Goal: Task Accomplishment & Management: Use online tool/utility

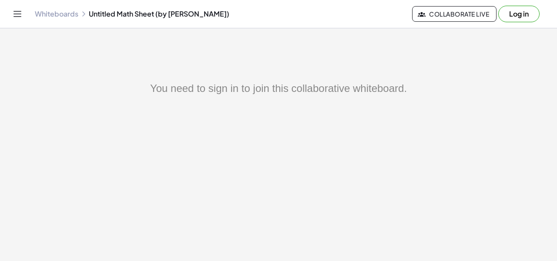
click at [244, 84] on div "You need to sign in to join this collaborative whiteboard." at bounding box center [278, 89] width 453 height 16
click at [521, 13] on button "Log in" at bounding box center [518, 14] width 41 height 17
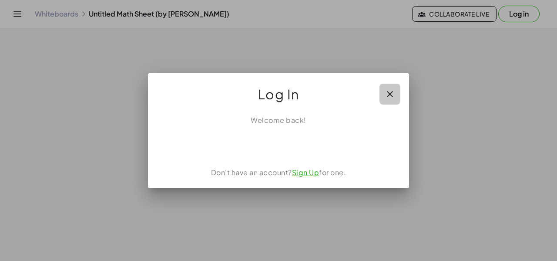
drag, startPoint x: 390, startPoint y: 91, endPoint x: 386, endPoint y: 84, distance: 8.6
click at [390, 90] on icon "button" at bounding box center [390, 94] width 10 height 10
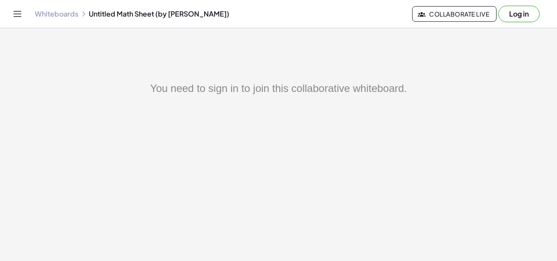
click at [66, 15] on link "Whiteboards" at bounding box center [57, 14] width 44 height 9
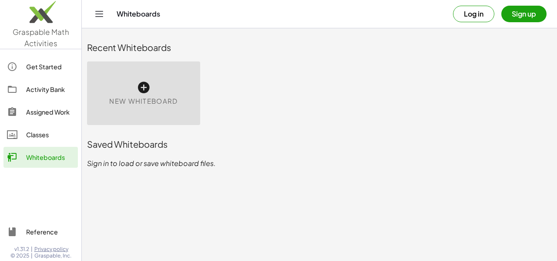
click at [139, 82] on icon at bounding box center [144, 88] width 14 height 14
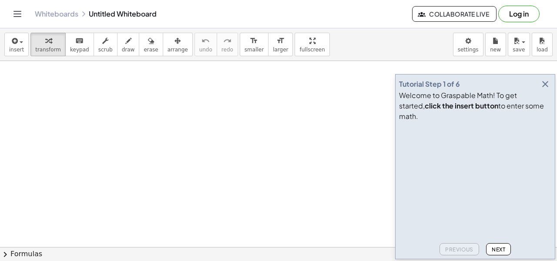
click at [485, 90] on div "Tutorial Step 1 of 6" at bounding box center [475, 84] width 152 height 12
drag, startPoint x: 502, startPoint y: 110, endPoint x: 475, endPoint y: 104, distance: 27.2
click at [482, 106] on div "Welcome to Graspable Math! To get started, click the insert button to enter som…" at bounding box center [475, 105] width 152 height 31
click at [506, 173] on video at bounding box center [464, 157] width 131 height 65
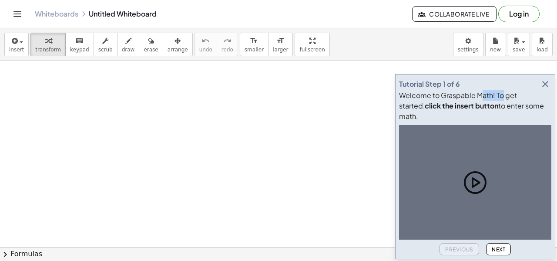
click at [545, 89] on icon "button" at bounding box center [545, 84] width 10 height 10
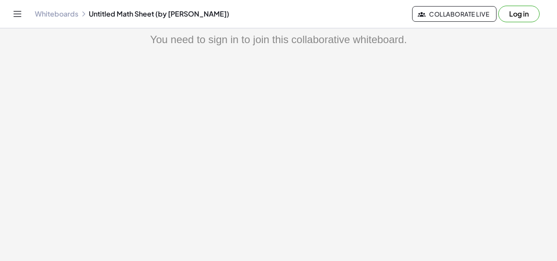
scroll to position [52, 0]
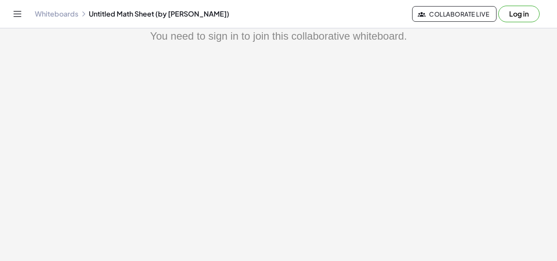
click at [75, 13] on link "Whiteboards" at bounding box center [57, 14] width 44 height 9
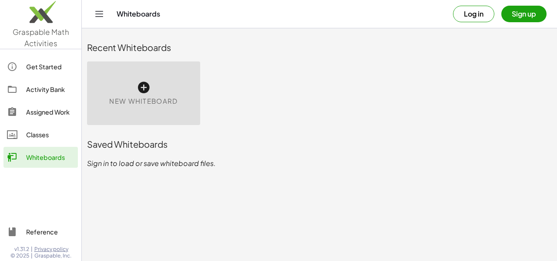
click at [147, 82] on icon at bounding box center [144, 88] width 14 height 14
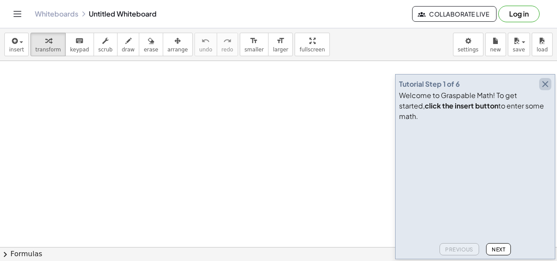
click at [545, 89] on icon "button" at bounding box center [545, 84] width 10 height 10
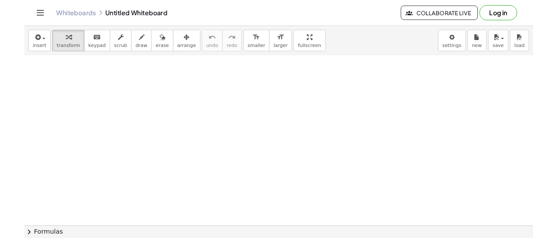
scroll to position [87, 0]
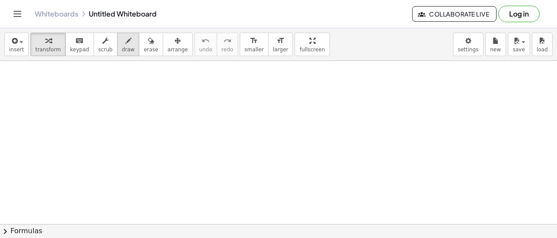
click at [117, 45] on button "draw" at bounding box center [128, 45] width 23 height 24
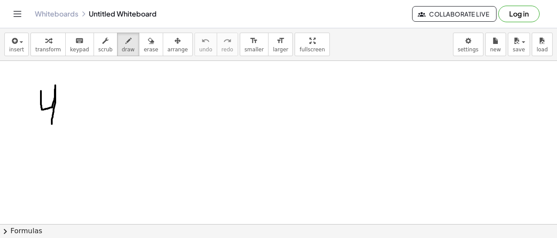
drag, startPoint x: 41, startPoint y: 91, endPoint x: 52, endPoint y: 125, distance: 36.1
click at [52, 125] on div at bounding box center [278, 160] width 557 height 372
drag, startPoint x: 65, startPoint y: 95, endPoint x: 71, endPoint y: 109, distance: 14.5
click at [71, 109] on div at bounding box center [278, 160] width 557 height 372
drag, startPoint x: 25, startPoint y: 129, endPoint x: 23, endPoint y: 155, distance: 26.6
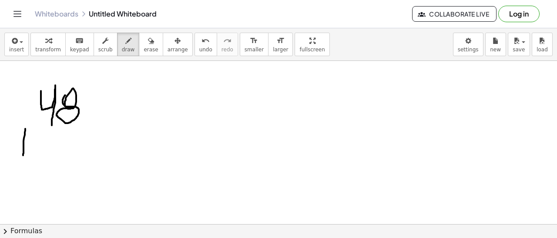
click at [23, 155] on div at bounding box center [278, 160] width 557 height 372
drag, startPoint x: 19, startPoint y: 143, endPoint x: 34, endPoint y: 145, distance: 15.3
click at [34, 145] on div at bounding box center [278, 160] width 557 height 372
drag, startPoint x: 92, startPoint y: 80, endPoint x: 104, endPoint y: 88, distance: 14.3
click at [104, 88] on div at bounding box center [278, 160] width 557 height 372
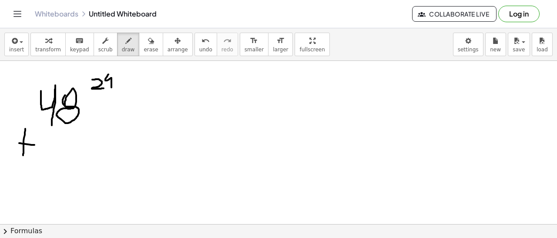
drag, startPoint x: 111, startPoint y: 87, endPoint x: 109, endPoint y: 73, distance: 14.6
click at [109, 73] on div at bounding box center [278, 160] width 557 height 372
drag, startPoint x: 119, startPoint y: 80, endPoint x: 117, endPoint y: 92, distance: 12.0
click at [117, 92] on div at bounding box center [278, 160] width 557 height 372
drag, startPoint x: 114, startPoint y: 86, endPoint x: 123, endPoint y: 86, distance: 8.3
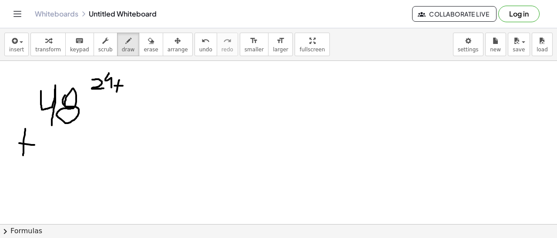
click at [123, 86] on div at bounding box center [278, 160] width 557 height 372
drag, startPoint x: 133, startPoint y: 89, endPoint x: 120, endPoint y: 70, distance: 23.2
click at [120, 70] on div at bounding box center [278, 160] width 557 height 372
drag, startPoint x: 143, startPoint y: 86, endPoint x: 138, endPoint y: 67, distance: 20.1
click at [138, 67] on div at bounding box center [278, 160] width 557 height 372
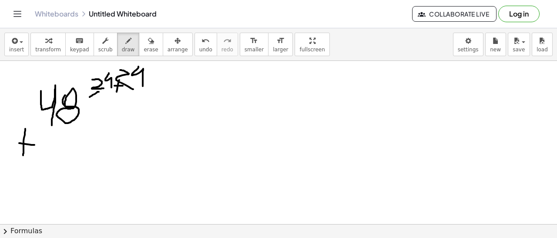
drag, startPoint x: 99, startPoint y: 92, endPoint x: 90, endPoint y: 97, distance: 10.5
click at [90, 97] on div at bounding box center [278, 160] width 557 height 372
drag, startPoint x: 84, startPoint y: 94, endPoint x: 110, endPoint y: 102, distance: 26.7
click at [110, 102] on div at bounding box center [278, 160] width 557 height 372
drag, startPoint x: 50, startPoint y: 136, endPoint x: 62, endPoint y: 149, distance: 17.6
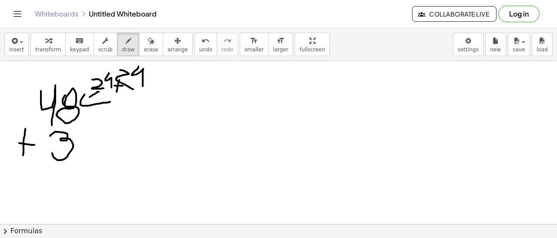
click at [53, 151] on div at bounding box center [278, 160] width 557 height 372
drag, startPoint x: 89, startPoint y: 157, endPoint x: 74, endPoint y: 128, distance: 32.5
click at [74, 128] on div at bounding box center [278, 160] width 557 height 372
drag, startPoint x: 29, startPoint y: 163, endPoint x: 126, endPoint y: 166, distance: 97.1
click at [126, 166] on div at bounding box center [278, 160] width 557 height 372
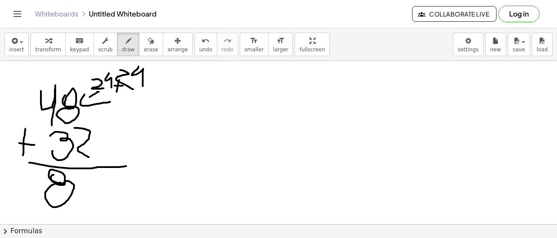
drag, startPoint x: 53, startPoint y: 175, endPoint x: 65, endPoint y: 183, distance: 14.9
click at [65, 183] on div at bounding box center [278, 160] width 557 height 372
drag, startPoint x: 74, startPoint y: 180, endPoint x: 70, endPoint y: 186, distance: 6.6
click at [70, 186] on div at bounding box center [278, 160] width 557 height 372
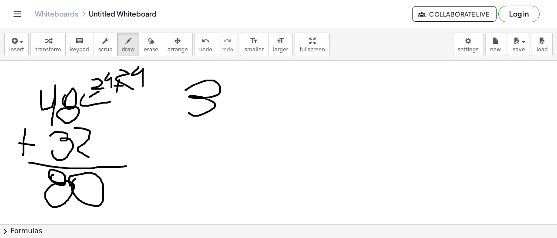
drag, startPoint x: 185, startPoint y: 90, endPoint x: 192, endPoint y: 110, distance: 20.5
click at [189, 111] on div at bounding box center [278, 160] width 557 height 372
click at [223, 98] on div at bounding box center [278, 160] width 557 height 372
drag, startPoint x: 162, startPoint y: 117, endPoint x: 162, endPoint y: 136, distance: 19.2
click at [162, 136] on div at bounding box center [278, 160] width 557 height 372
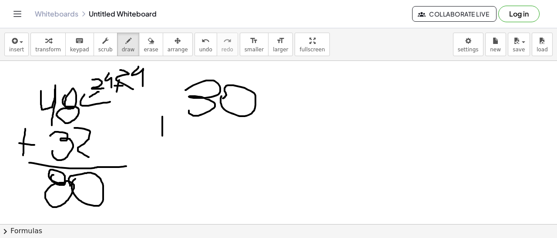
drag, startPoint x: 158, startPoint y: 125, endPoint x: 172, endPoint y: 125, distance: 13.5
click at [172, 125] on div at bounding box center [278, 160] width 557 height 372
drag, startPoint x: 198, startPoint y: 139, endPoint x: 179, endPoint y: 117, distance: 29.3
click at [179, 117] on div at bounding box center [278, 160] width 557 height 372
drag, startPoint x: 223, startPoint y: 119, endPoint x: 209, endPoint y: 134, distance: 20.4
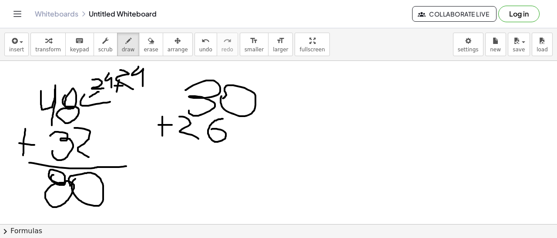
click at [209, 133] on div at bounding box center [278, 160] width 557 height 372
drag, startPoint x: 181, startPoint y: 154, endPoint x: 252, endPoint y: 154, distance: 71.4
click at [252, 154] on div at bounding box center [278, 160] width 557 height 372
drag, startPoint x: 200, startPoint y: 162, endPoint x: 193, endPoint y: 176, distance: 16.0
click at [192, 177] on div at bounding box center [278, 160] width 557 height 372
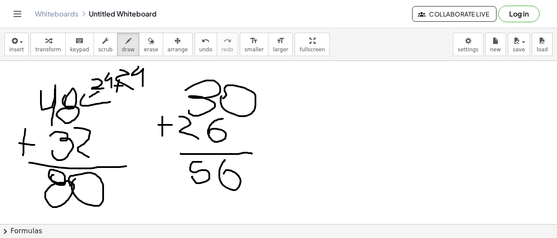
drag, startPoint x: 225, startPoint y: 160, endPoint x: 225, endPoint y: 189, distance: 29.2
click at [225, 189] on div at bounding box center [278, 160] width 557 height 372
drag, startPoint x: 303, startPoint y: 93, endPoint x: 289, endPoint y: 111, distance: 23.5
click at [289, 111] on div at bounding box center [278, 160] width 557 height 372
drag, startPoint x: 328, startPoint y: 106, endPoint x: 329, endPoint y: 114, distance: 8.8
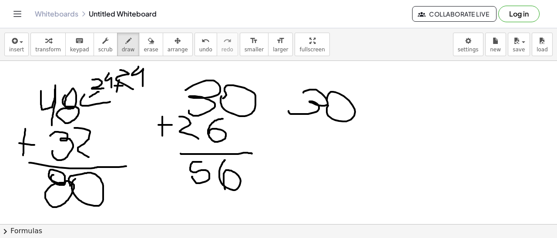
click at [324, 112] on div at bounding box center [278, 160] width 557 height 372
drag, startPoint x: 275, startPoint y: 117, endPoint x: 275, endPoint y: 125, distance: 8.7
click at [275, 124] on div at bounding box center [278, 160] width 557 height 372
click at [285, 118] on div at bounding box center [278, 160] width 557 height 372
drag, startPoint x: 305, startPoint y: 134, endPoint x: 292, endPoint y: 117, distance: 21.5
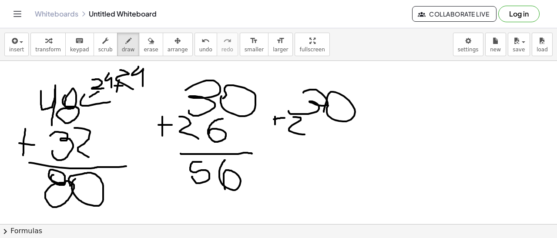
click at [292, 117] on div at bounding box center [278, 160] width 557 height 372
drag, startPoint x: 326, startPoint y: 124, endPoint x: 323, endPoint y: 130, distance: 6.2
click at [323, 130] on div at bounding box center [278, 160] width 557 height 372
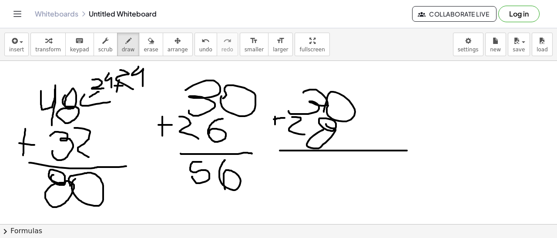
drag, startPoint x: 280, startPoint y: 151, endPoint x: 407, endPoint y: 151, distance: 127.1
click at [407, 151] on div at bounding box center [278, 160] width 557 height 372
drag, startPoint x: 318, startPoint y: 160, endPoint x: 312, endPoint y: 176, distance: 17.5
click at [312, 176] on div at bounding box center [278, 160] width 557 height 372
drag, startPoint x: 347, startPoint y: 158, endPoint x: 348, endPoint y: 164, distance: 6.7
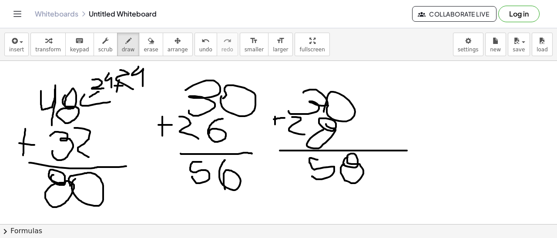
click at [348, 164] on div at bounding box center [278, 160] width 557 height 372
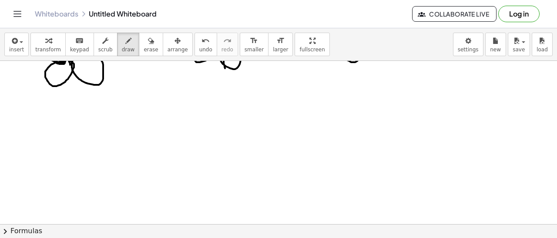
scroll to position [208, 0]
drag, startPoint x: 206, startPoint y: 107, endPoint x: 210, endPoint y: 134, distance: 27.8
click at [212, 134] on div at bounding box center [278, 97] width 557 height 490
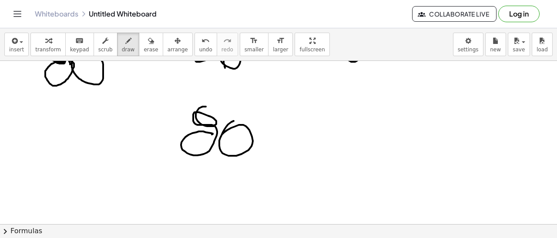
drag, startPoint x: 234, startPoint y: 121, endPoint x: 223, endPoint y: 141, distance: 22.4
click at [223, 141] on div at bounding box center [278, 97] width 557 height 490
drag, startPoint x: 160, startPoint y: 167, endPoint x: 157, endPoint y: 173, distance: 6.2
click at [158, 172] on div at bounding box center [278, 97] width 557 height 490
drag, startPoint x: 158, startPoint y: 158, endPoint x: 165, endPoint y: 159, distance: 7.4
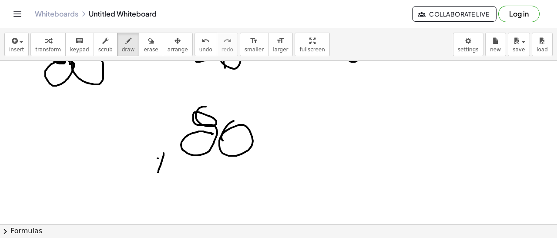
click at [165, 159] on div at bounding box center [278, 97] width 557 height 490
drag, startPoint x: 209, startPoint y: 162, endPoint x: 198, endPoint y: 177, distance: 18.6
click at [194, 178] on div at bounding box center [278, 97] width 557 height 490
drag, startPoint x: 233, startPoint y: 164, endPoint x: 236, endPoint y: 184, distance: 19.8
click at [236, 184] on div at bounding box center [278, 97] width 557 height 490
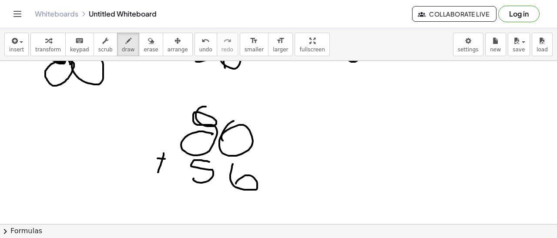
scroll to position [252, 0]
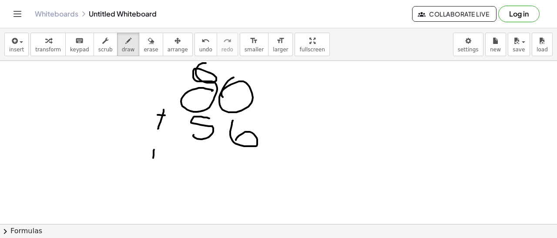
drag, startPoint x: 154, startPoint y: 151, endPoint x: 153, endPoint y: 167, distance: 16.1
click at [153, 167] on div at bounding box center [278, 54] width 557 height 490
drag, startPoint x: 148, startPoint y: 159, endPoint x: 168, endPoint y: 158, distance: 19.2
click at [168, 158] on div at bounding box center [278, 54] width 557 height 490
drag, startPoint x: 198, startPoint y: 147, endPoint x: 190, endPoint y: 161, distance: 16.0
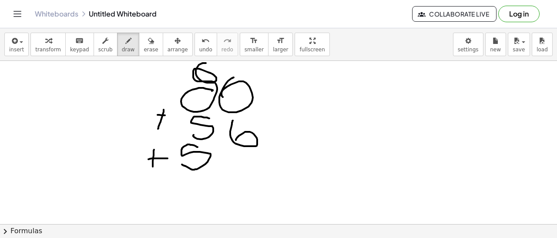
click at [182, 164] on div at bounding box center [278, 54] width 557 height 490
drag, startPoint x: 242, startPoint y: 148, endPoint x: 239, endPoint y: 172, distance: 24.2
click at [245, 172] on div at bounding box center [278, 54] width 557 height 490
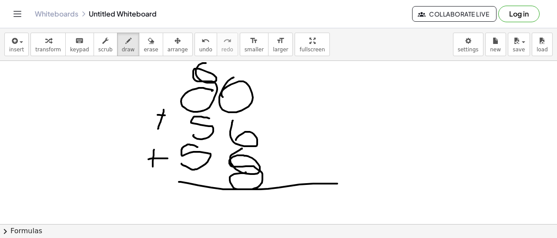
drag, startPoint x: 179, startPoint y: 182, endPoint x: 337, endPoint y: 184, distance: 158.4
click at [337, 184] on div at bounding box center [278, 54] width 557 height 490
drag, startPoint x: 262, startPoint y: 145, endPoint x: 282, endPoint y: 145, distance: 20.5
click at [282, 145] on div at bounding box center [278, 54] width 557 height 490
drag, startPoint x: 266, startPoint y: 178, endPoint x: 301, endPoint y: 177, distance: 34.8
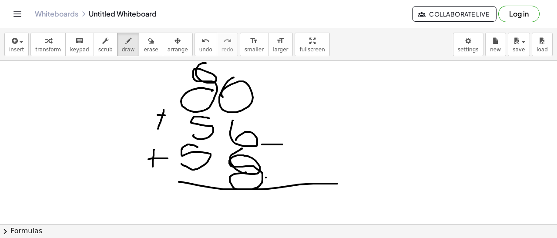
click at [301, 177] on div at bounding box center [278, 54] width 557 height 490
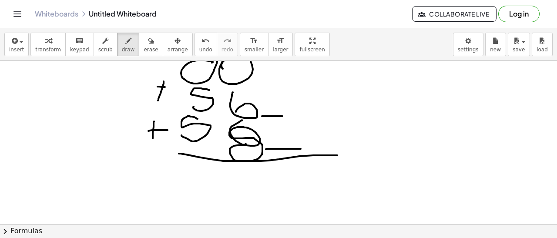
scroll to position [296, 0]
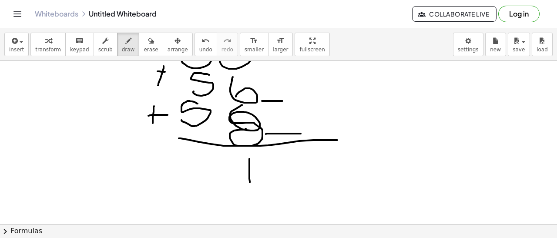
drag, startPoint x: 249, startPoint y: 159, endPoint x: 250, endPoint y: 185, distance: 26.6
click at [250, 185] on div at bounding box center [278, 10] width 557 height 490
drag, startPoint x: 246, startPoint y: 166, endPoint x: 241, endPoint y: 155, distance: 12.3
click at [241, 155] on div at bounding box center [278, 10] width 557 height 490
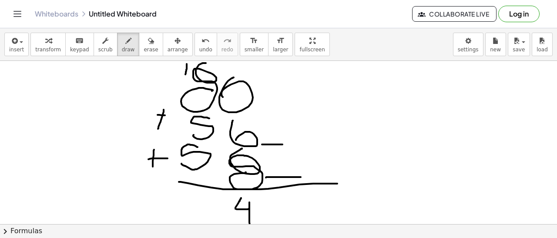
drag, startPoint x: 185, startPoint y: 74, endPoint x: 187, endPoint y: 63, distance: 11.8
click at [187, 63] on div at bounding box center [278, 54] width 557 height 490
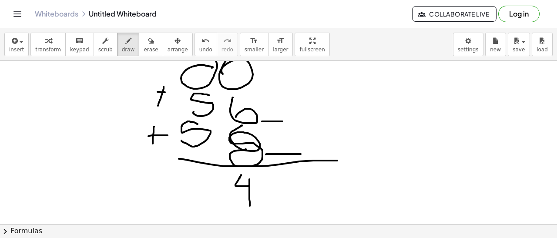
scroll to position [296, 0]
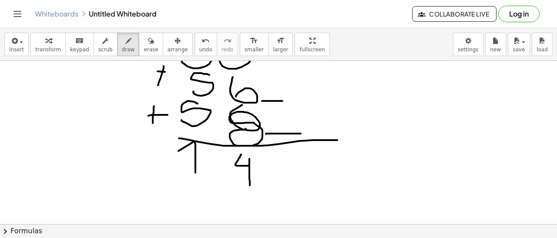
drag, startPoint x: 195, startPoint y: 173, endPoint x: 174, endPoint y: 156, distance: 27.0
click at [174, 156] on div at bounding box center [278, 10] width 557 height 490
drag, startPoint x: 220, startPoint y: 169, endPoint x: 208, endPoint y: 153, distance: 19.9
click at [208, 152] on div at bounding box center [278, 10] width 557 height 490
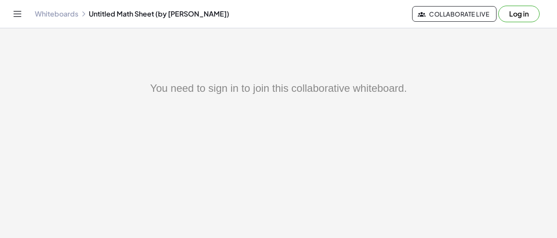
click at [37, 10] on link "Whiteboards" at bounding box center [57, 14] width 44 height 9
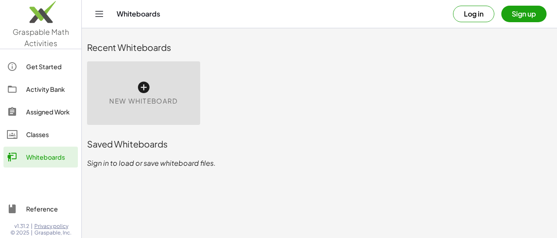
click at [147, 82] on icon at bounding box center [144, 88] width 14 height 14
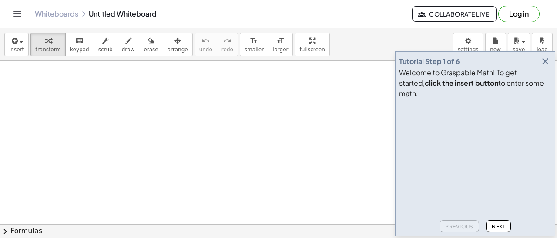
click at [550, 67] on icon "button" at bounding box center [545, 61] width 10 height 10
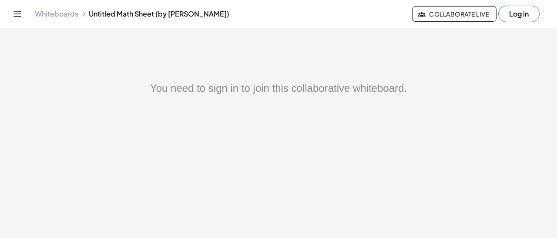
click at [51, 14] on link "Whiteboards" at bounding box center [57, 14] width 44 height 9
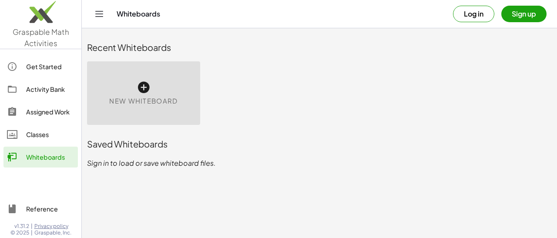
click at [144, 86] on icon at bounding box center [144, 88] width 14 height 14
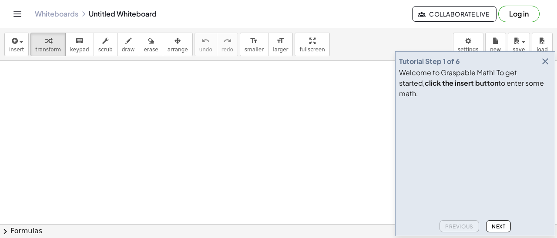
scroll to position [87, 0]
click at [544, 67] on icon "button" at bounding box center [545, 61] width 10 height 10
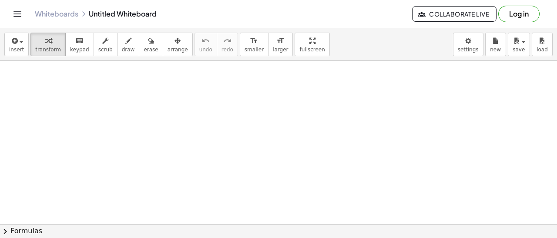
scroll to position [283, 0]
click at [175, 42] on icon "button" at bounding box center [178, 41] width 6 height 10
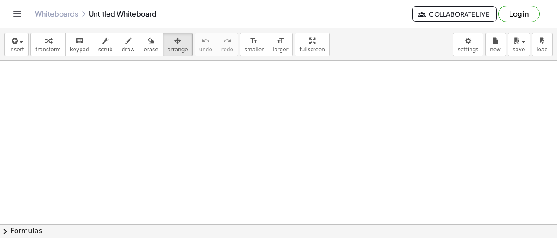
drag, startPoint x: 115, startPoint y: 84, endPoint x: 123, endPoint y: 105, distance: 22.7
click at [107, 140] on div at bounding box center [278, 23] width 557 height 490
click at [122, 47] on span "draw" at bounding box center [128, 50] width 13 height 6
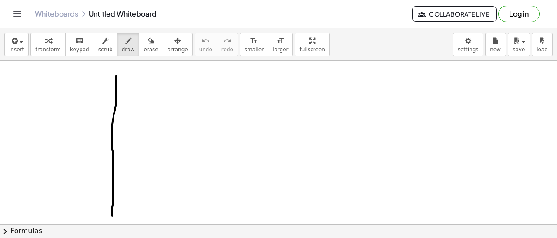
drag, startPoint x: 116, startPoint y: 76, endPoint x: 112, endPoint y: 217, distance: 141.1
click at [112, 217] on div at bounding box center [278, 23] width 557 height 490
drag, startPoint x: 105, startPoint y: 206, endPoint x: 98, endPoint y: 209, distance: 7.4
click at [99, 215] on div at bounding box center [278, 23] width 557 height 490
drag, startPoint x: 105, startPoint y: 73, endPoint x: 101, endPoint y: 79, distance: 7.2
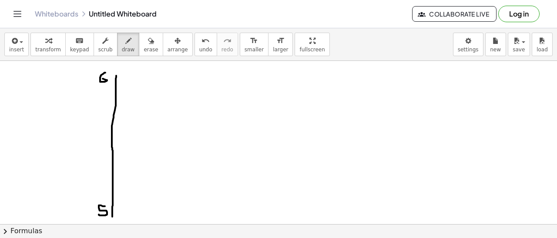
click at [101, 79] on div at bounding box center [278, 23] width 557 height 490
drag, startPoint x: 112, startPoint y: 76, endPoint x: 118, endPoint y: 77, distance: 5.7
click at [114, 84] on div at bounding box center [278, 23] width 557 height 490
drag, startPoint x: 112, startPoint y: 76, endPoint x: 111, endPoint y: 83, distance: 7.5
click at [111, 83] on div at bounding box center [278, 23] width 557 height 490
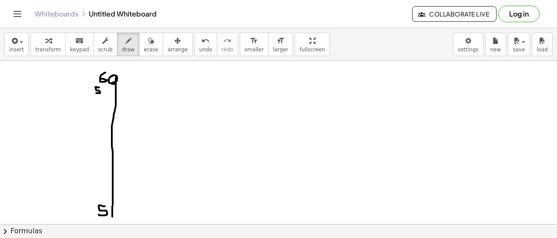
drag, startPoint x: 99, startPoint y: 87, endPoint x: 96, endPoint y: 93, distance: 6.4
click at [96, 93] on div at bounding box center [278, 23] width 557 height 490
drag, startPoint x: 106, startPoint y: 87, endPoint x: 104, endPoint y: 93, distance: 6.2
click at [105, 93] on div at bounding box center [278, 23] width 557 height 490
drag, startPoint x: 97, startPoint y: 97, endPoint x: 95, endPoint y: 102, distance: 5.7
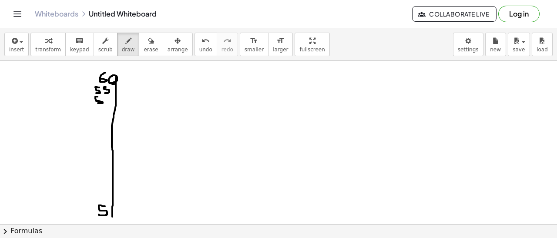
click at [95, 102] on div at bounding box center [278, 23] width 557 height 490
drag, startPoint x: 108, startPoint y: 98, endPoint x: 109, endPoint y: 103, distance: 4.7
click at [109, 102] on div at bounding box center [278, 23] width 557 height 490
drag, startPoint x: 100, startPoint y: 115, endPoint x: 97, endPoint y: 108, distance: 8.4
click at [97, 108] on div at bounding box center [278, 23] width 557 height 490
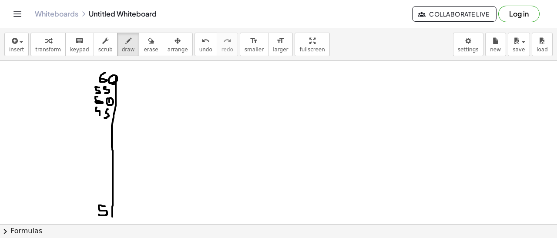
drag, startPoint x: 108, startPoint y: 109, endPoint x: 104, endPoint y: 117, distance: 8.6
click at [104, 117] on div at bounding box center [278, 23] width 557 height 490
drag, startPoint x: 100, startPoint y: 126, endPoint x: 96, endPoint y: 121, distance: 6.6
click at [96, 121] on div at bounding box center [278, 23] width 557 height 490
click at [103, 128] on div at bounding box center [278, 23] width 557 height 490
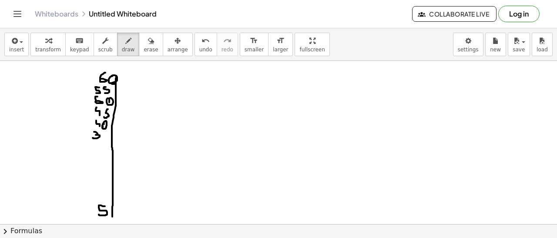
drag, startPoint x: 94, startPoint y: 132, endPoint x: 93, endPoint y: 138, distance: 6.2
click at [93, 138] on div at bounding box center [278, 23] width 557 height 490
drag, startPoint x: 103, startPoint y: 132, endPoint x: 101, endPoint y: 140, distance: 7.8
click at [101, 140] on div at bounding box center [278, 23] width 557 height 490
drag, startPoint x: 95, startPoint y: 144, endPoint x: 93, endPoint y: 149, distance: 5.9
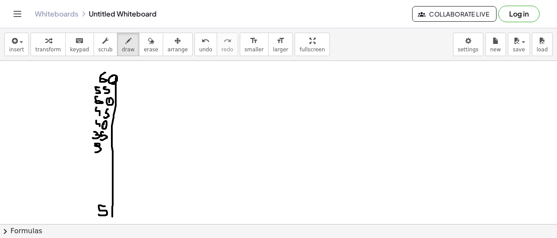
click at [93, 149] on div at bounding box center [278, 23] width 557 height 490
click at [104, 146] on div at bounding box center [278, 23] width 557 height 490
drag, startPoint x: 97, startPoint y: 162, endPoint x: 88, endPoint y: 157, distance: 10.7
click at [88, 157] on div at bounding box center [278, 23] width 557 height 490
drag, startPoint x: 101, startPoint y: 156, endPoint x: 100, endPoint y: 165, distance: 8.9
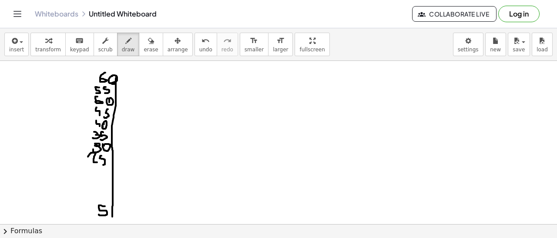
click at [100, 165] on div at bounding box center [278, 23] width 557 height 490
drag, startPoint x: 97, startPoint y: 169, endPoint x: 91, endPoint y: 164, distance: 8.0
click at [91, 164] on div at bounding box center [278, 23] width 557 height 490
click at [100, 168] on div at bounding box center [278, 23] width 557 height 490
drag, startPoint x: 97, startPoint y: 180, endPoint x: 92, endPoint y: 175, distance: 7.1
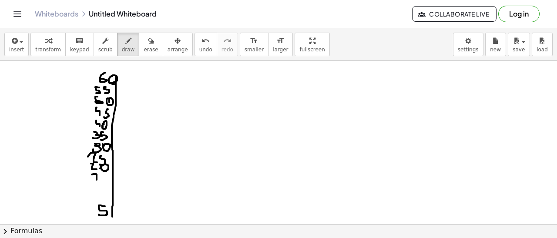
click at [92, 175] on div at bounding box center [278, 23] width 557 height 490
drag, startPoint x: 104, startPoint y: 173, endPoint x: 102, endPoint y: 180, distance: 7.6
click at [102, 180] on div at bounding box center [278, 23] width 557 height 490
drag, startPoint x: 97, startPoint y: 192, endPoint x: 92, endPoint y: 186, distance: 7.7
click at [92, 186] on div at bounding box center [278, 23] width 557 height 490
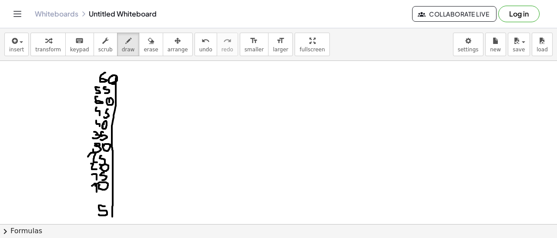
click at [95, 186] on div at bounding box center [278, 23] width 557 height 490
drag, startPoint x: 112, startPoint y: 216, endPoint x: 267, endPoint y: 218, distance: 154.5
click at [267, 218] on div at bounding box center [278, 23] width 557 height 490
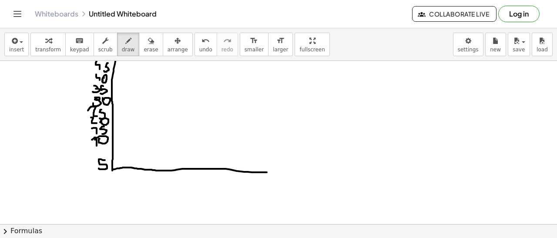
scroll to position [370, 0]
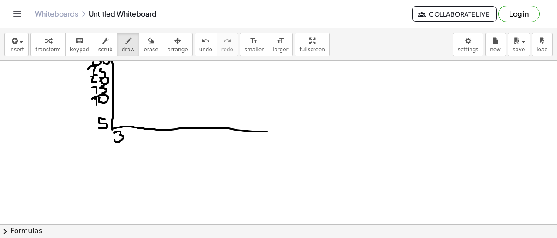
drag, startPoint x: 114, startPoint y: 133, endPoint x: 114, endPoint y: 140, distance: 7.0
click at [114, 140] on div at bounding box center [278, 17] width 557 height 653
click at [124, 137] on div at bounding box center [278, 17] width 557 height 653
drag, startPoint x: 143, startPoint y: 130, endPoint x: 140, endPoint y: 141, distance: 11.8
click at [140, 141] on div at bounding box center [278, 17] width 557 height 653
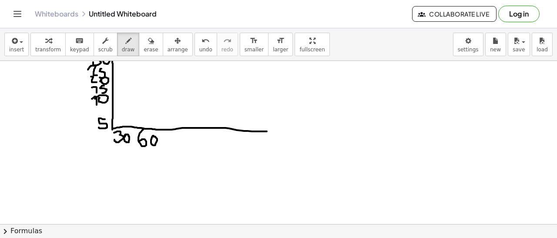
click at [151, 139] on div at bounding box center [278, 17] width 557 height 653
drag, startPoint x: 170, startPoint y: 144, endPoint x: 169, endPoint y: 132, distance: 11.4
click at [170, 132] on div at bounding box center [278, 17] width 557 height 653
drag, startPoint x: 173, startPoint y: 137, endPoint x: 172, endPoint y: 142, distance: 5.3
click at [172, 142] on div at bounding box center [278, 17] width 557 height 653
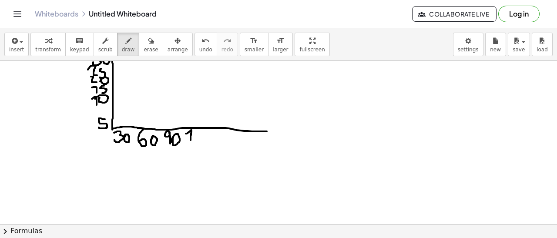
drag, startPoint x: 191, startPoint y: 140, endPoint x: 186, endPoint y: 134, distance: 8.1
click at [186, 134] on div at bounding box center [278, 17] width 557 height 653
drag, startPoint x: 204, startPoint y: 140, endPoint x: 196, endPoint y: 131, distance: 12.4
click at [196, 131] on div at bounding box center [278, 17] width 557 height 653
drag, startPoint x: 209, startPoint y: 133, endPoint x: 207, endPoint y: 138, distance: 6.1
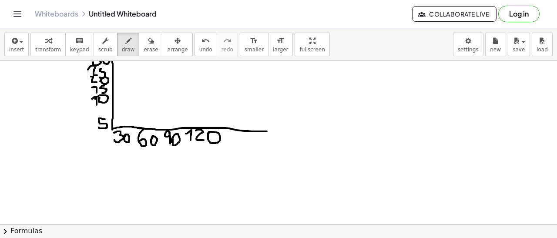
click at [207, 136] on div at bounding box center [278, 17] width 557 height 653
drag, startPoint x: 235, startPoint y: 145, endPoint x: 231, endPoint y: 138, distance: 8.4
click at [231, 138] on div at bounding box center [278, 17] width 557 height 653
drag, startPoint x: 246, startPoint y: 134, endPoint x: 243, endPoint y: 143, distance: 9.5
click at [243, 143] on div at bounding box center [278, 17] width 557 height 653
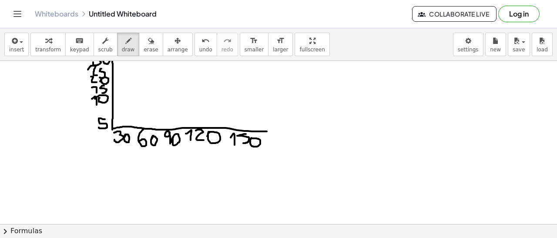
drag, startPoint x: 252, startPoint y: 138, endPoint x: 248, endPoint y: 142, distance: 5.2
click at [248, 142] on div at bounding box center [278, 17] width 557 height 653
drag, startPoint x: 280, startPoint y: 143, endPoint x: 272, endPoint y: 138, distance: 10.4
click at [272, 138] on div at bounding box center [278, 17] width 557 height 653
click at [284, 136] on div at bounding box center [278, 17] width 557 height 653
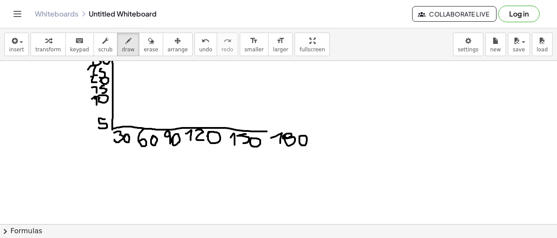
click at [299, 139] on div at bounding box center [278, 17] width 557 height 653
drag, startPoint x: 332, startPoint y: 145, endPoint x: 322, endPoint y: 136, distance: 13.9
click at [322, 135] on div at bounding box center [278, 17] width 557 height 653
drag, startPoint x: 338, startPoint y: 142, endPoint x: 336, endPoint y: 135, distance: 6.9
click at [336, 135] on div at bounding box center [278, 17] width 557 height 653
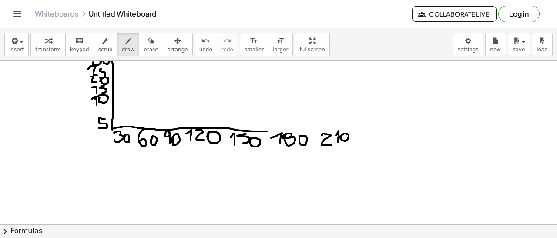
drag, startPoint x: 341, startPoint y: 136, endPoint x: 342, endPoint y: 141, distance: 5.0
click at [341, 141] on div at bounding box center [278, 17] width 557 height 653
drag, startPoint x: 364, startPoint y: 141, endPoint x: 355, endPoint y: 131, distance: 13.3
click at [355, 131] on div at bounding box center [278, 17] width 557 height 653
drag, startPoint x: 376, startPoint y: 141, endPoint x: 373, endPoint y: 128, distance: 12.7
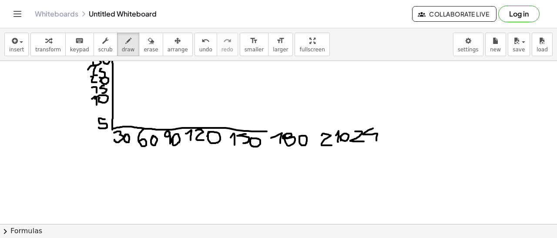
click at [373, 128] on div at bounding box center [278, 17] width 557 height 653
drag, startPoint x: 382, startPoint y: 136, endPoint x: 380, endPoint y: 148, distance: 12.0
click at [373, 142] on div at bounding box center [278, 17] width 557 height 653
drag, startPoint x: 353, startPoint y: 126, endPoint x: 357, endPoint y: 170, distance: 44.2
click at [357, 170] on div at bounding box center [278, 17] width 557 height 653
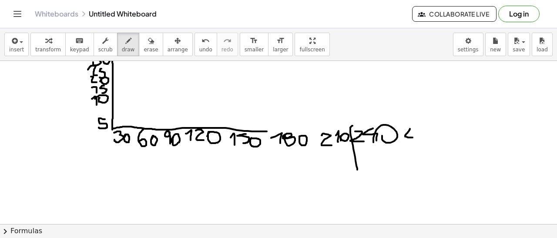
drag, startPoint x: 413, startPoint y: 138, endPoint x: 407, endPoint y: 128, distance: 10.9
click at [409, 128] on div at bounding box center [278, 17] width 557 height 653
click at [404, 127] on div at bounding box center [278, 17] width 557 height 653
drag, startPoint x: 420, startPoint y: 131, endPoint x: 409, endPoint y: 129, distance: 11.0
click at [409, 129] on div at bounding box center [278, 17] width 557 height 653
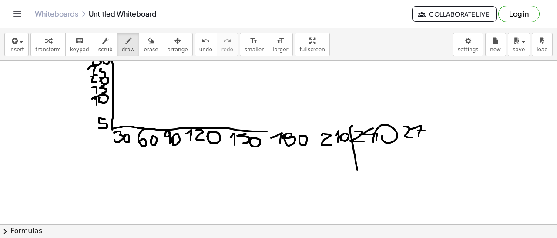
drag, startPoint x: 418, startPoint y: 131, endPoint x: 425, endPoint y: 131, distance: 7.0
click at [425, 131] on div at bounding box center [278, 17] width 557 height 653
drag, startPoint x: 428, startPoint y: 129, endPoint x: 429, endPoint y: 136, distance: 7.5
click at [420, 138] on div at bounding box center [278, 17] width 557 height 653
drag, startPoint x: 470, startPoint y: 127, endPoint x: 465, endPoint y: 137, distance: 10.7
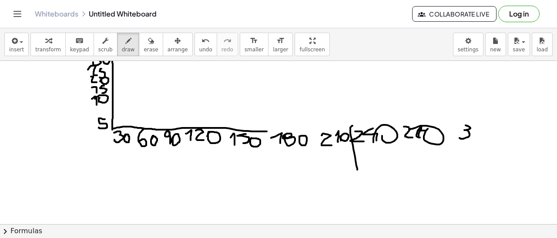
click at [460, 137] on div at bounding box center [278, 17] width 557 height 653
drag, startPoint x: 473, startPoint y: 134, endPoint x: 474, endPoint y: 138, distance: 5.0
click at [471, 140] on div at bounding box center [278, 17] width 557 height 653
drag, startPoint x: 485, startPoint y: 132, endPoint x: 485, endPoint y: 138, distance: 5.7
click at [485, 141] on div at bounding box center [278, 17] width 557 height 653
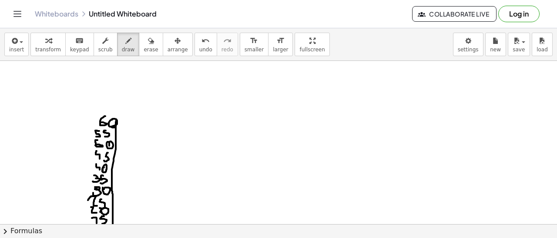
scroll to position [283, 0]
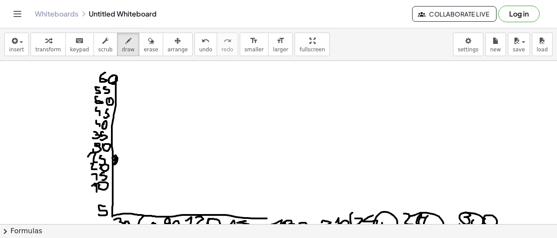
click at [113, 159] on div at bounding box center [278, 104] width 557 height 653
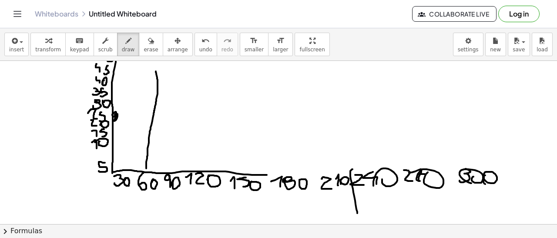
drag, startPoint x: 146, startPoint y: 168, endPoint x: 155, endPoint y: 65, distance: 103.5
click at [155, 65] on div at bounding box center [278, 60] width 557 height 653
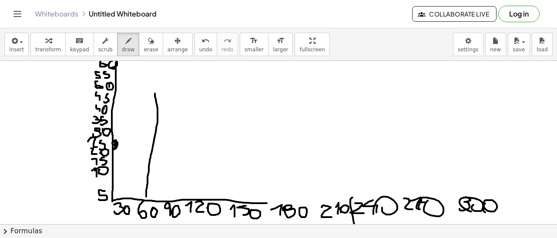
scroll to position [283, 0]
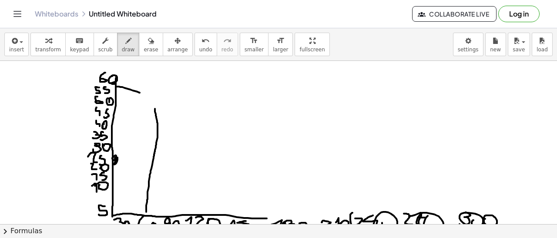
drag, startPoint x: 116, startPoint y: 87, endPoint x: 140, endPoint y: 93, distance: 24.7
click at [140, 93] on div at bounding box center [278, 104] width 557 height 653
click at [154, 91] on div at bounding box center [278, 104] width 557 height 653
click at [144, 50] on span "erase" at bounding box center [151, 50] width 14 height 6
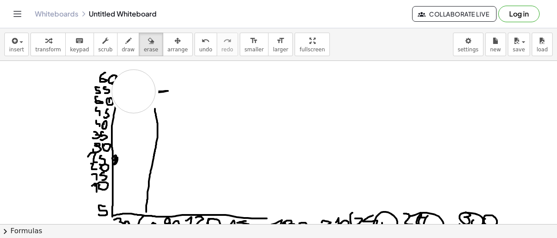
click at [134, 91] on div at bounding box center [278, 104] width 557 height 653
click at [202, 40] on icon "undo" at bounding box center [206, 41] width 8 height 10
